Goal: Task Accomplishment & Management: Use online tool/utility

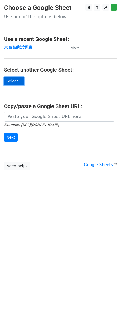
click at [19, 82] on link "Select..." at bounding box center [14, 81] width 20 height 8
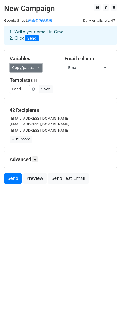
click at [36, 67] on link "Copy/paste..." at bounding box center [26, 68] width 33 height 8
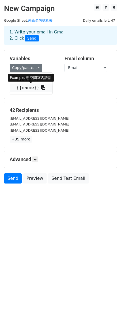
click at [47, 87] on link "{{name}}" at bounding box center [31, 87] width 42 height 9
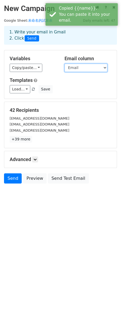
click at [88, 68] on select "Email name" at bounding box center [85, 68] width 43 height 8
click at [64, 64] on select "Email name" at bounding box center [85, 68] width 43 height 8
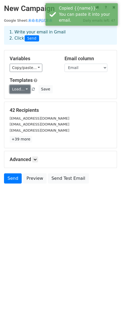
click at [26, 89] on link "Load..." at bounding box center [20, 89] width 21 height 8
click at [97, 88] on div "Load... No templates saved Save" at bounding box center [61, 89] width 110 height 8
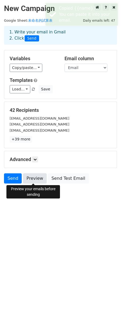
click at [36, 177] on link "Preview" at bounding box center [35, 178] width 24 height 10
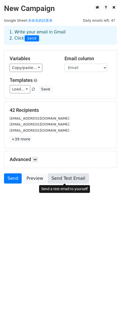
click at [67, 179] on link "Send Test Email" at bounding box center [68, 178] width 41 height 10
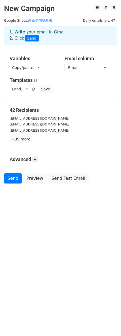
click at [51, 10] on h2 "New Campaign" at bounding box center [60, 8] width 113 height 9
click at [45, 19] on link "未命名的試算表" at bounding box center [40, 20] width 24 height 4
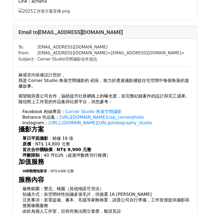
scroll to position [3315, 0]
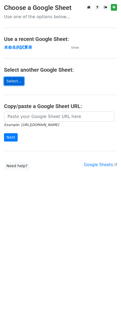
click at [7, 81] on link "Select..." at bounding box center [14, 81] width 20 height 8
click at [17, 77] on link "Select..." at bounding box center [14, 81] width 20 height 8
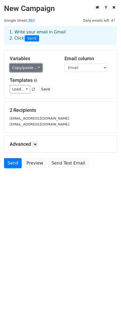
click at [30, 68] on link "Copy/paste..." at bounding box center [26, 68] width 33 height 8
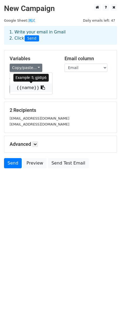
click at [29, 88] on link "{{name}}" at bounding box center [31, 87] width 42 height 9
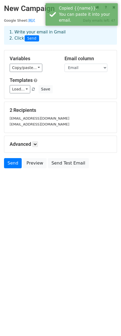
click at [72, 80] on h5 "Templates" at bounding box center [61, 80] width 102 height 6
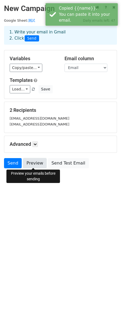
click at [34, 162] on link "Preview" at bounding box center [35, 163] width 24 height 10
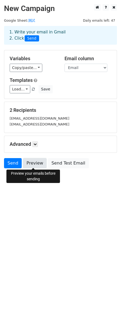
click at [35, 163] on link "Preview" at bounding box center [35, 163] width 24 height 10
click at [79, 204] on html "New Campaign Daily emails left: 47 Google Sheet: 測試 1. Write your email in Gmai…" at bounding box center [60, 168] width 121 height 336
click at [32, 162] on link "Preview" at bounding box center [35, 163] width 24 height 10
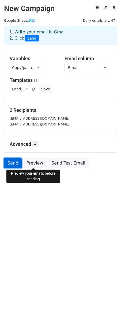
click at [11, 160] on link "Send" at bounding box center [13, 163] width 18 height 10
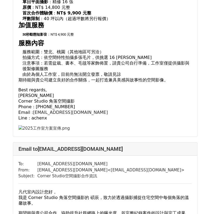
scroll to position [187, 0]
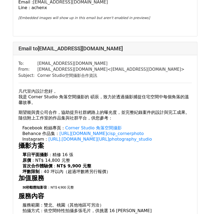
scroll to position [152, 0]
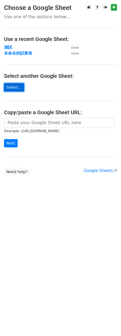
click at [20, 86] on link "Select..." at bounding box center [14, 87] width 20 height 8
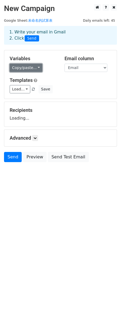
click at [27, 68] on link "Copy/paste..." at bounding box center [26, 68] width 33 height 8
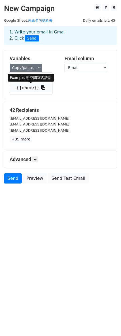
click at [27, 87] on link "{{name}}" at bounding box center [31, 87] width 42 height 9
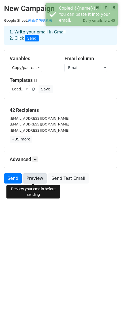
click at [34, 178] on link "Preview" at bounding box center [35, 178] width 24 height 10
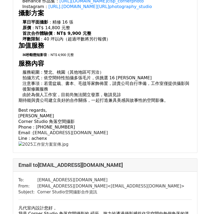
scroll to position [160, 0]
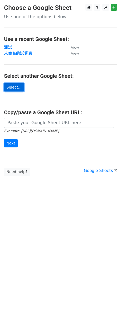
click at [11, 89] on link "Select..." at bounding box center [14, 87] width 20 height 8
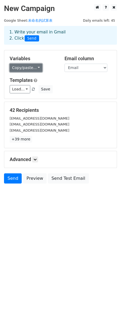
click at [35, 68] on link "Copy/paste..." at bounding box center [26, 68] width 33 height 8
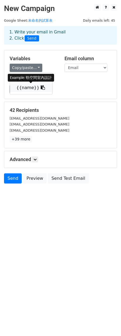
click at [21, 90] on link "{{name}}" at bounding box center [31, 87] width 42 height 9
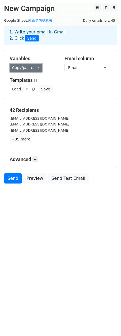
click at [34, 68] on link "Copy/paste..." at bounding box center [26, 68] width 33 height 8
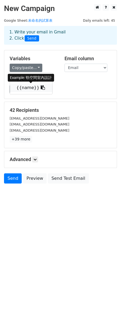
click at [26, 85] on link "{{name}}" at bounding box center [31, 87] width 42 height 9
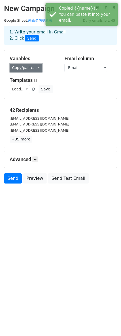
click at [29, 69] on link "Copy/paste..." at bounding box center [26, 68] width 33 height 8
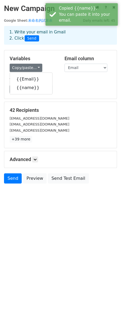
click at [73, 87] on div "Load... No templates saved Save" at bounding box center [61, 89] width 110 height 8
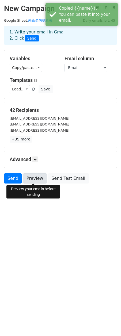
click at [35, 175] on link "Preview" at bounding box center [35, 178] width 24 height 10
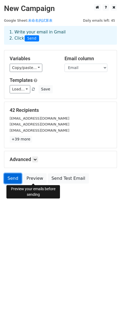
click at [13, 178] on link "Send" at bounding box center [13, 178] width 18 height 10
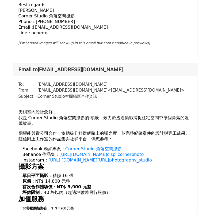
scroll to position [7228, 0]
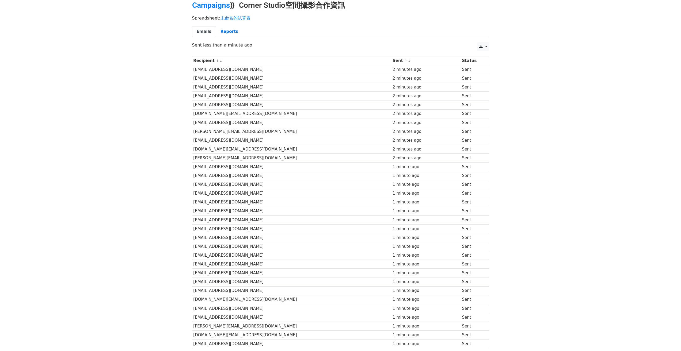
scroll to position [24, 0]
